Goal: Navigation & Orientation: Find specific page/section

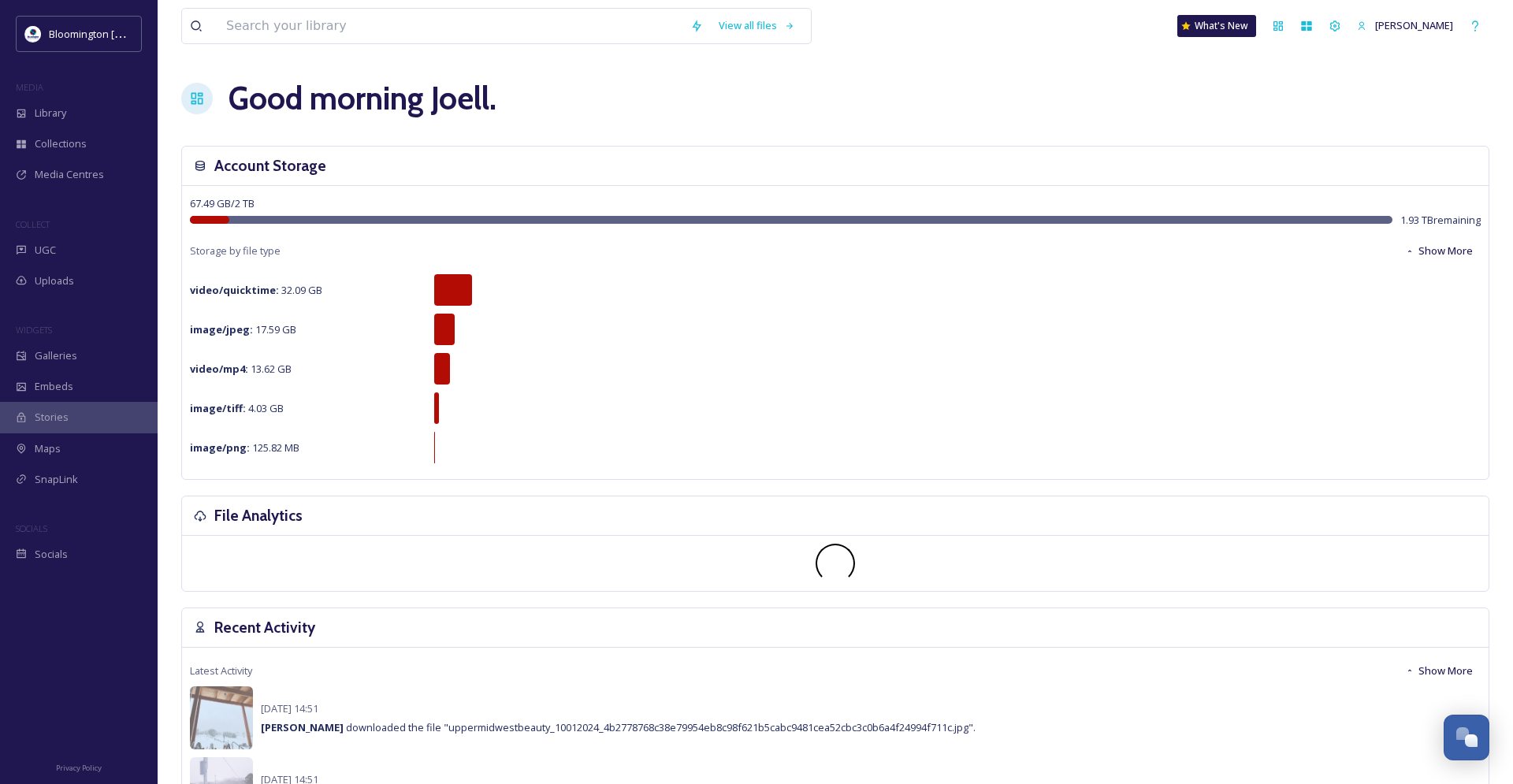
scroll to position [9, 0]
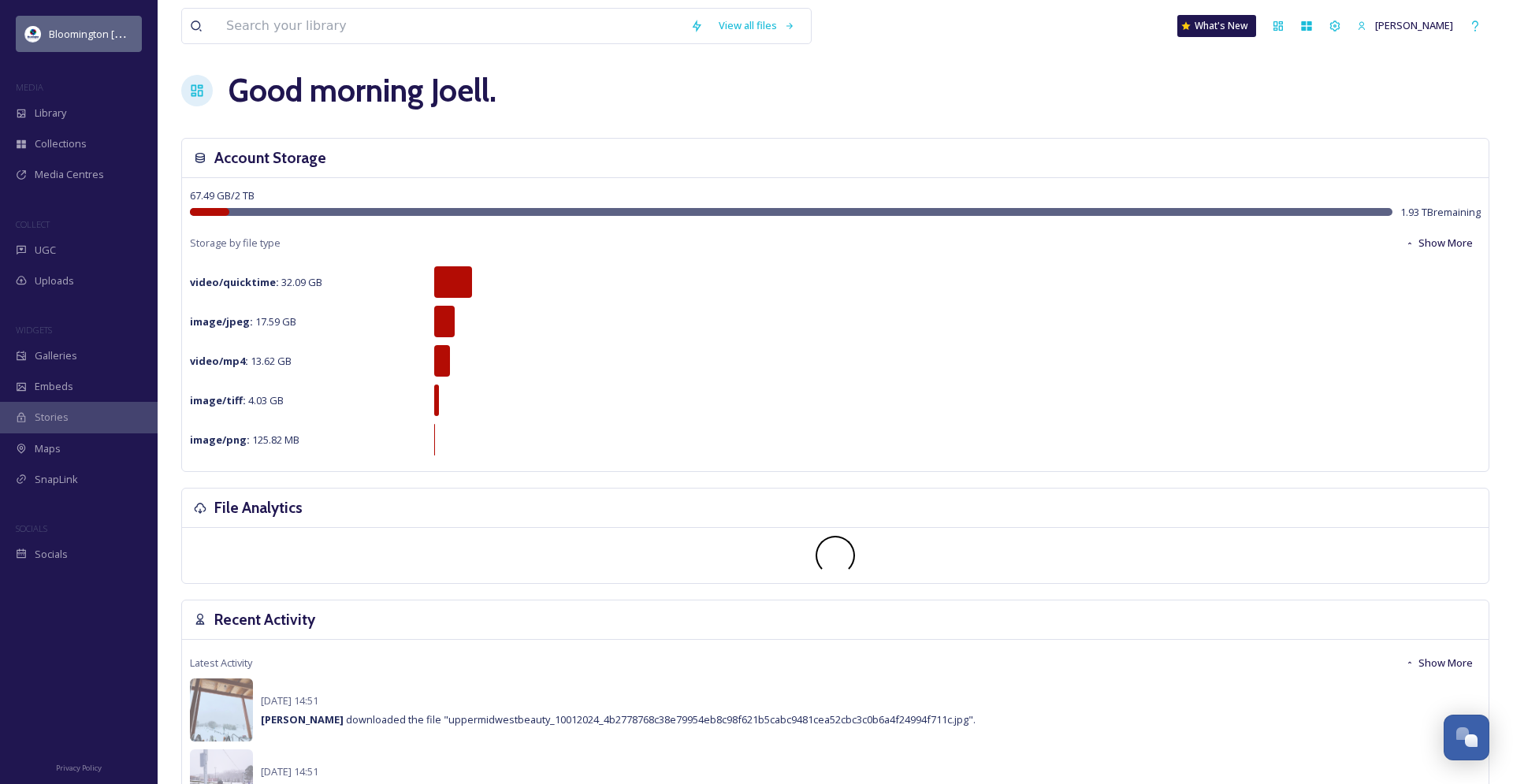
click at [68, 36] on span "Bloomington [US_STATE] Travel & Tourism" at bounding box center [148, 33] width 197 height 15
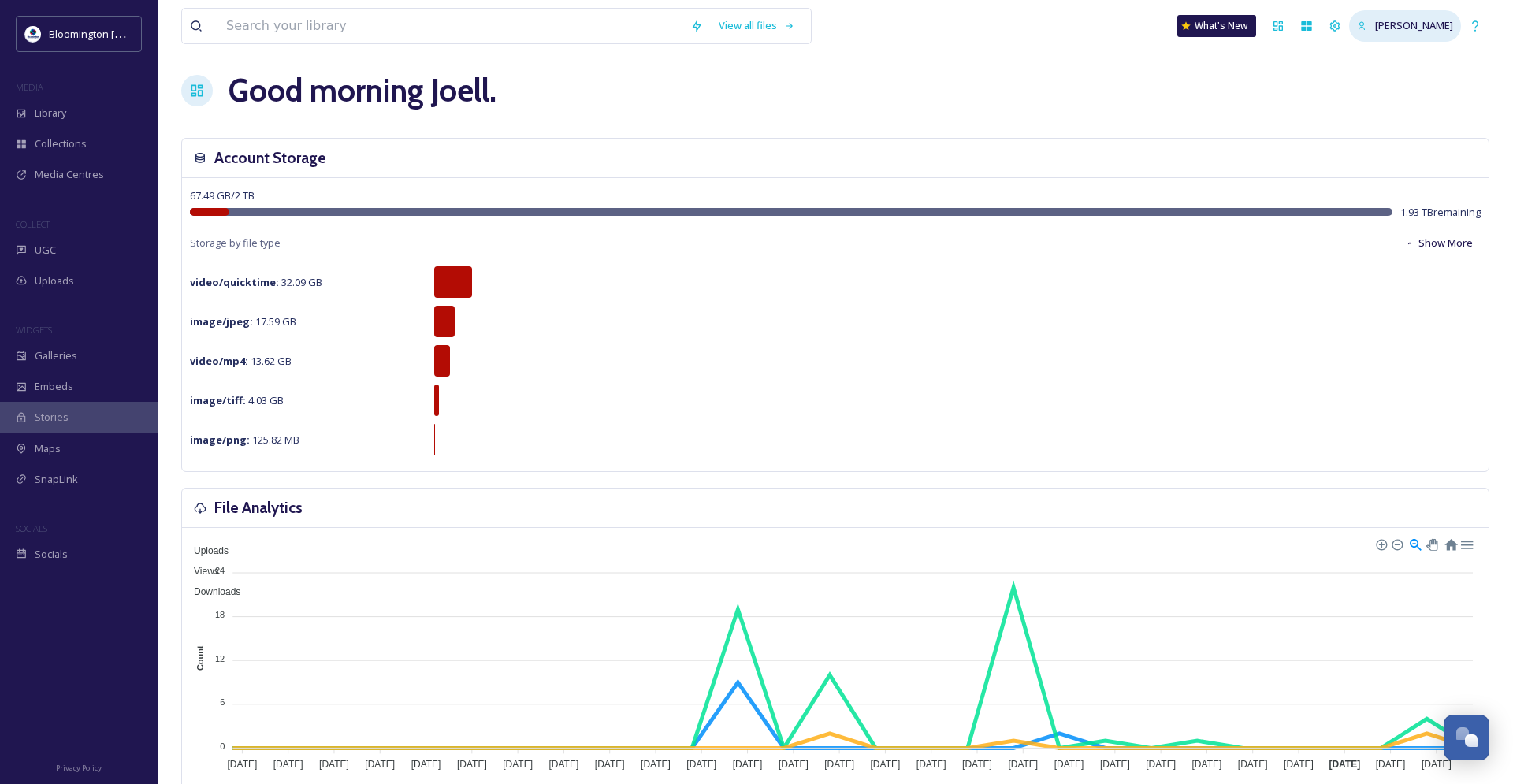
click at [1438, 25] on span "[PERSON_NAME]" at bounding box center [1414, 25] width 78 height 14
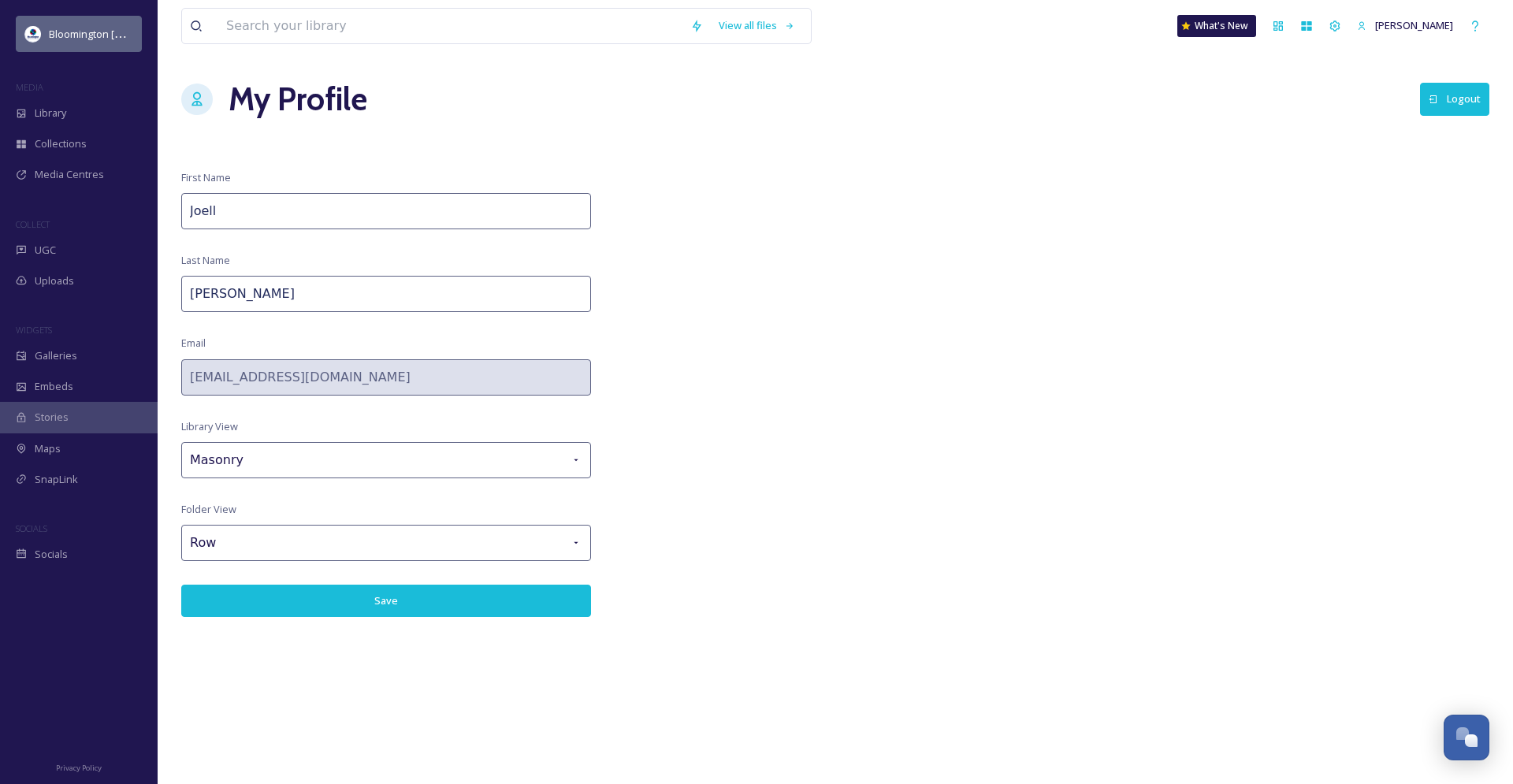
click at [60, 36] on span "Bloomington [US_STATE] Travel & Tourism" at bounding box center [148, 33] width 197 height 15
click at [27, 34] on img at bounding box center [34, 34] width 16 height 16
click at [41, 34] on div "Bloomington [US_STATE] Travel & Tourism" at bounding box center [79, 34] width 126 height 36
click at [1340, 26] on icon at bounding box center [1335, 26] width 10 height 10
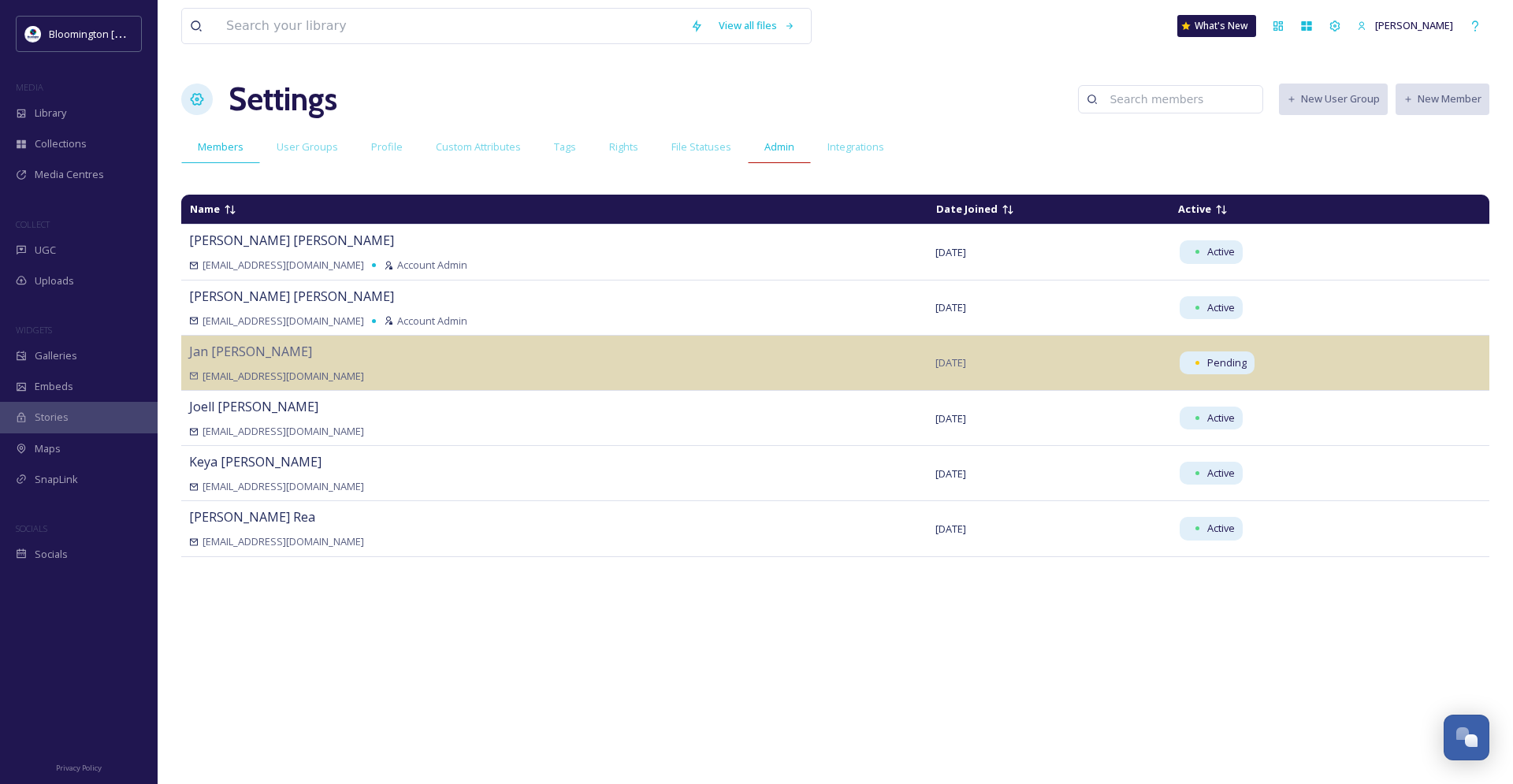
click at [773, 151] on span "Admin" at bounding box center [779, 146] width 30 height 15
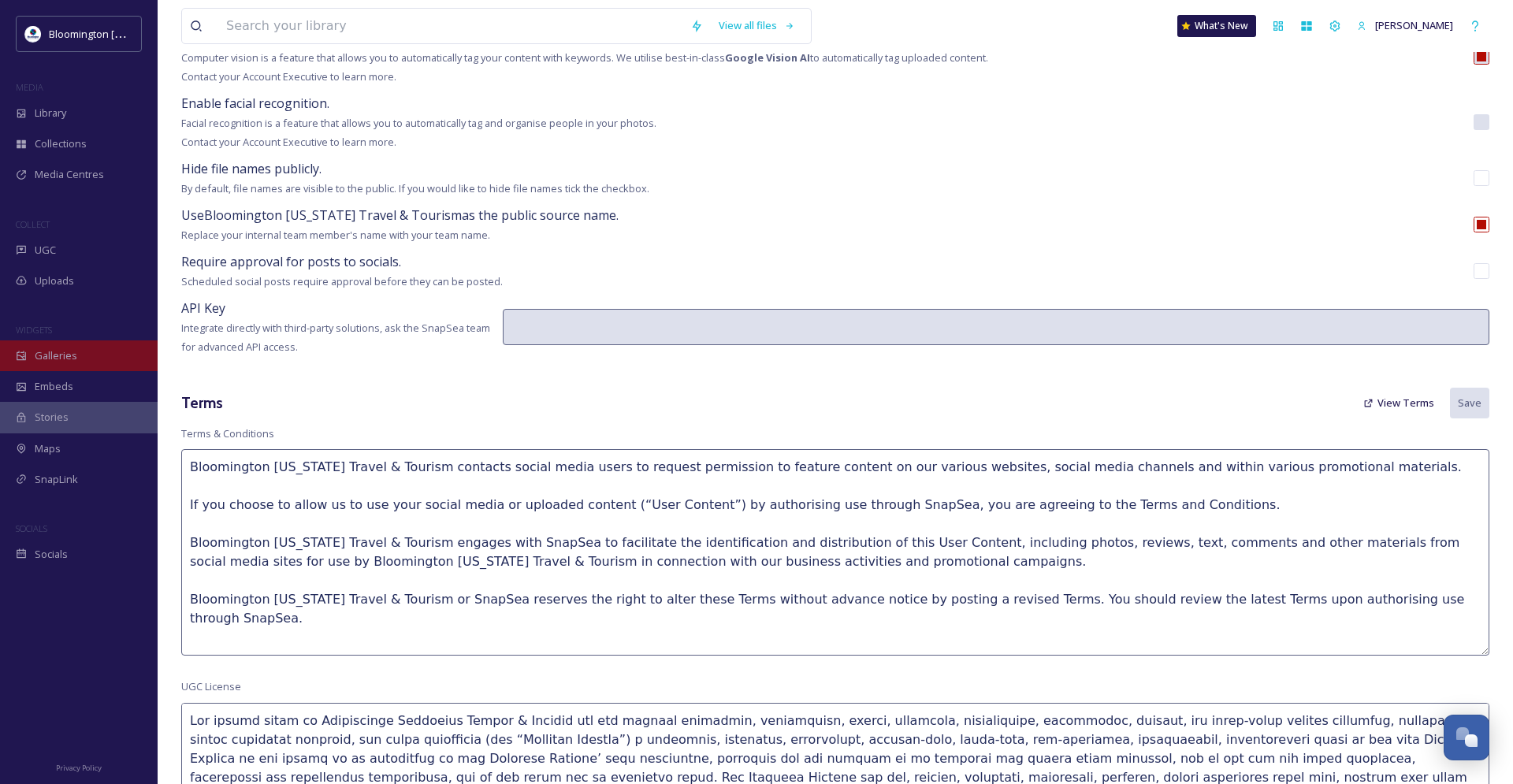
scroll to position [190, 0]
click at [78, 29] on span "Bloomington [US_STATE] Travel & Tourism" at bounding box center [148, 33] width 197 height 15
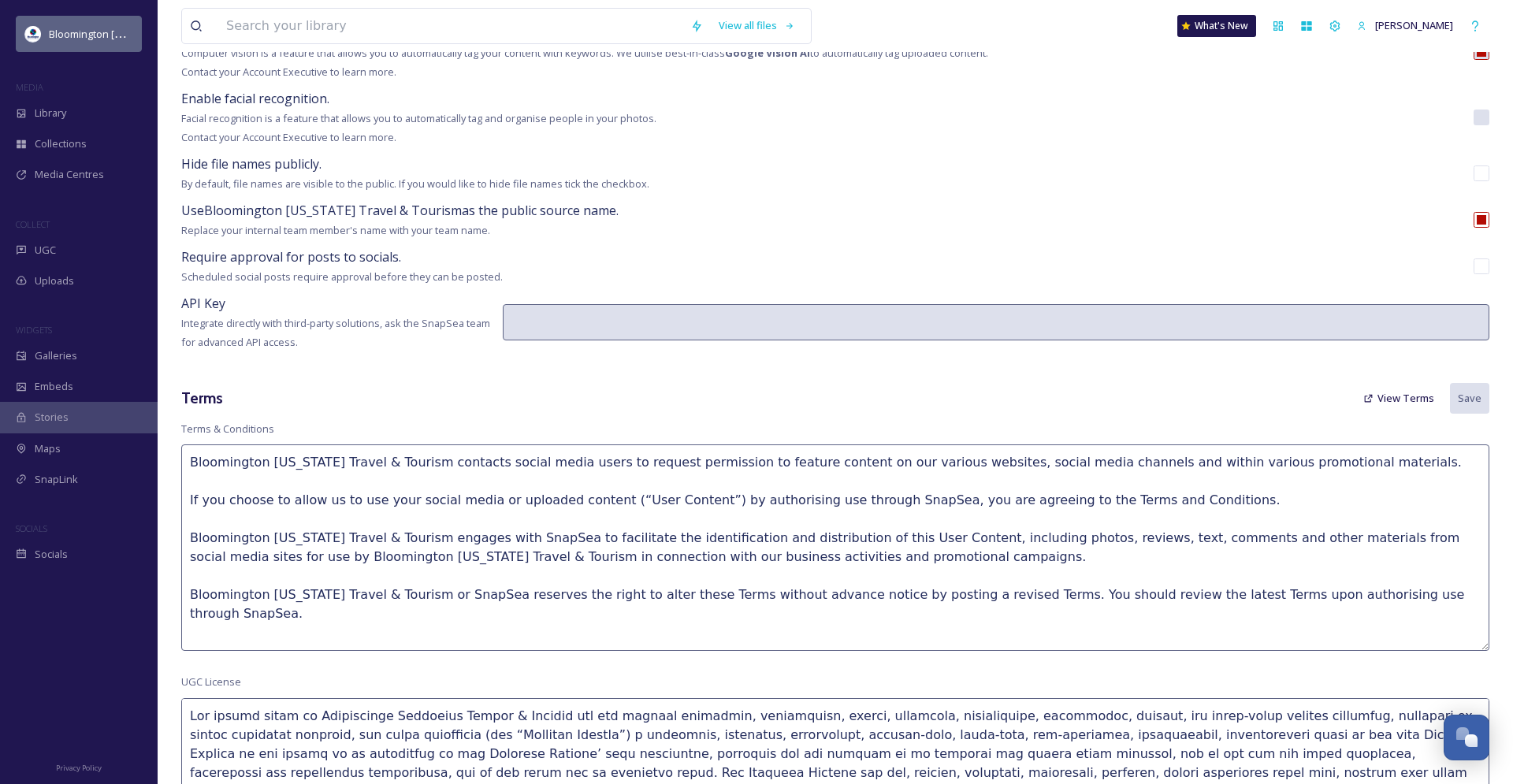
scroll to position [195, 0]
click at [64, 32] on span "Bloomington [US_STATE] Travel & Tourism" at bounding box center [148, 33] width 197 height 15
